Goal: Task Accomplishment & Management: Complete application form

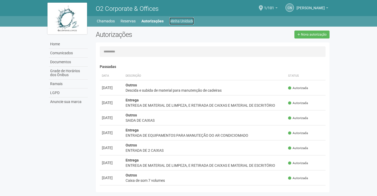
click at [185, 21] on link "Minha Unidade" at bounding box center [181, 20] width 25 height 7
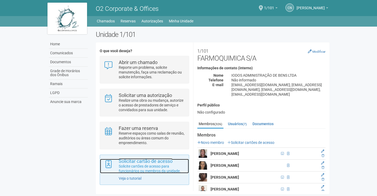
click at [159, 164] on strong "Solicitar cartão de acesso" at bounding box center [146, 162] width 54 height 6
